Goal: Find specific page/section: Find specific page/section

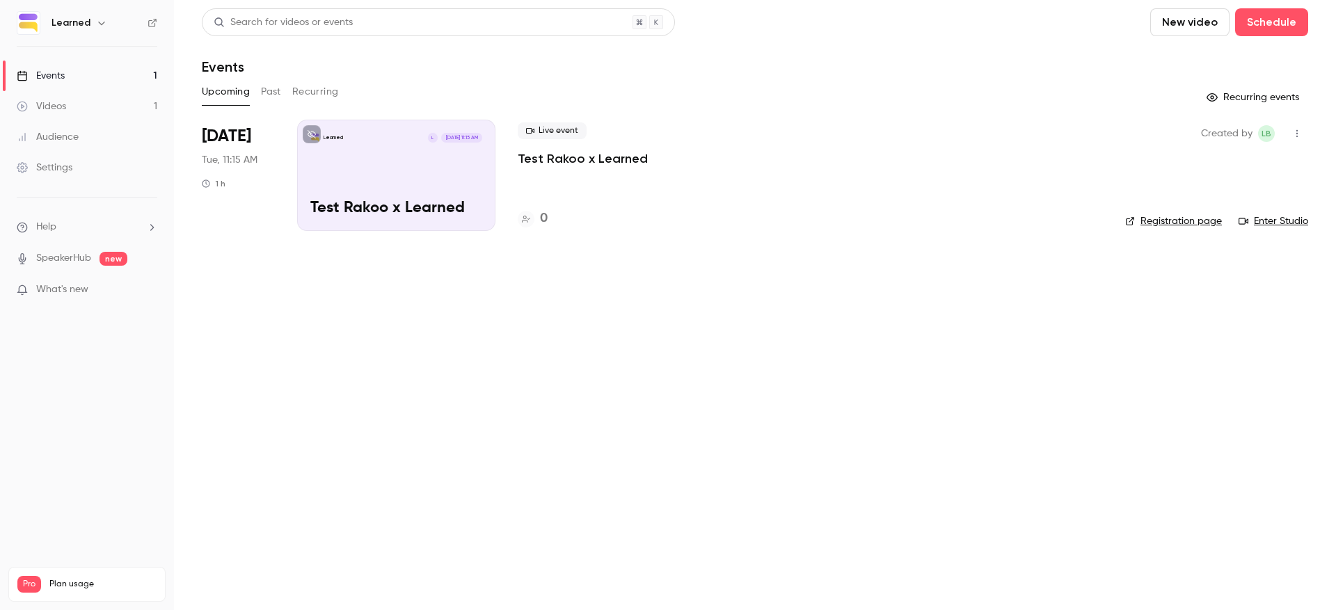
click at [271, 95] on button "Past" at bounding box center [271, 92] width 20 height 22
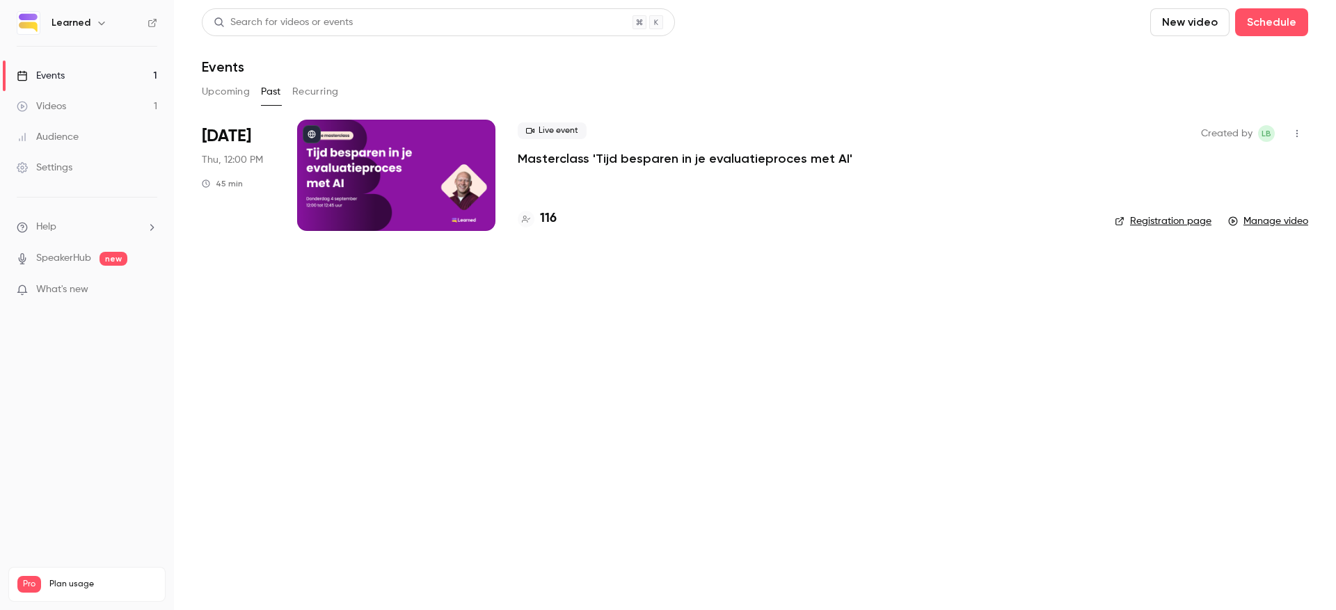
click at [544, 216] on h4 "116" at bounding box center [548, 218] width 17 height 19
